Goal: Task Accomplishment & Management: Use online tool/utility

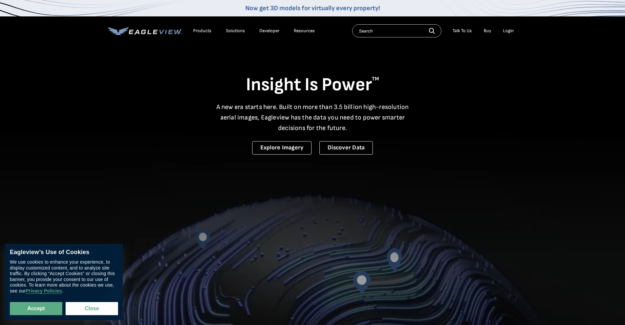
click at [504, 30] on div "Login" at bounding box center [508, 31] width 11 height 6
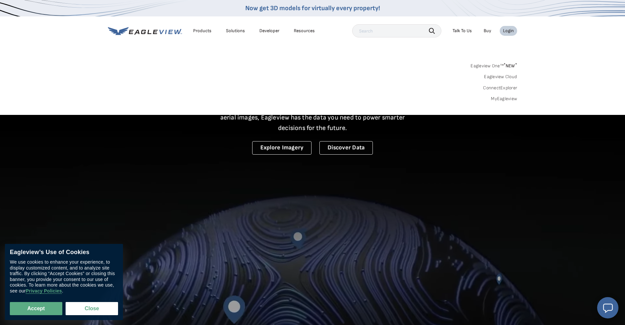
click at [508, 31] on div "Login" at bounding box center [508, 31] width 11 height 6
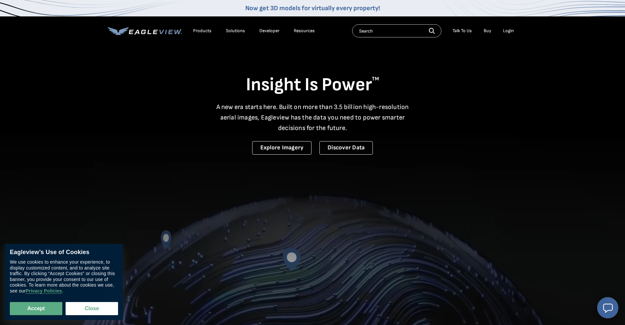
click at [508, 31] on div "Login" at bounding box center [508, 31] width 11 height 6
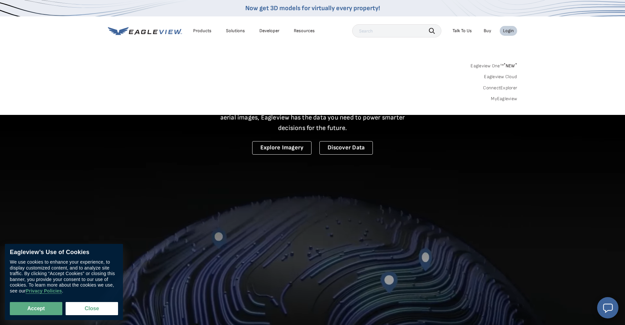
click at [498, 102] on div "Search Products Our Product Areas Imagery 1-Inch GSD Aerial Imagery *" at bounding box center [312, 84] width 625 height 62
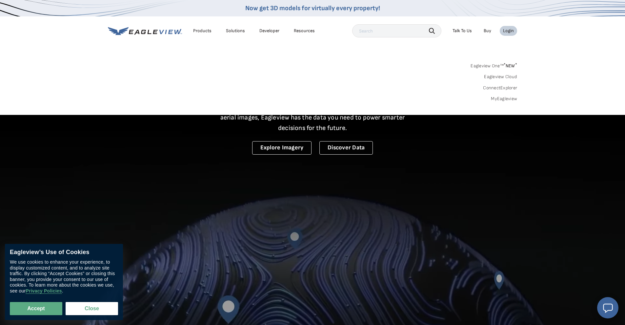
click at [499, 99] on link "MyEagleview" at bounding box center [504, 99] width 26 height 6
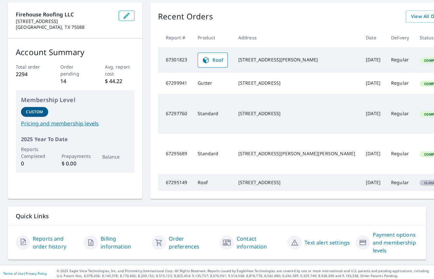
scroll to position [33, 0]
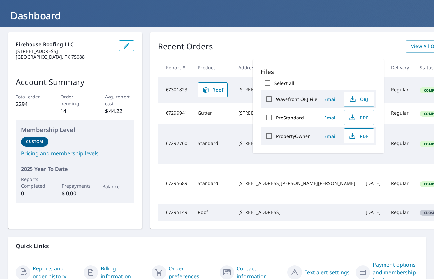
click at [354, 138] on icon "button" at bounding box center [353, 137] width 6 height 3
click at [303, 44] on div "Recent Orders View All Orders Start New Order" at bounding box center [332, 46] width 348 height 12
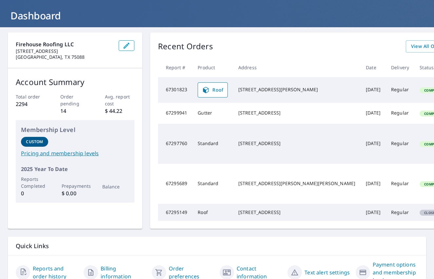
click at [303, 44] on div "Recent Orders View All Orders Start New Order" at bounding box center [332, 46] width 348 height 12
